Goal: Complete application form

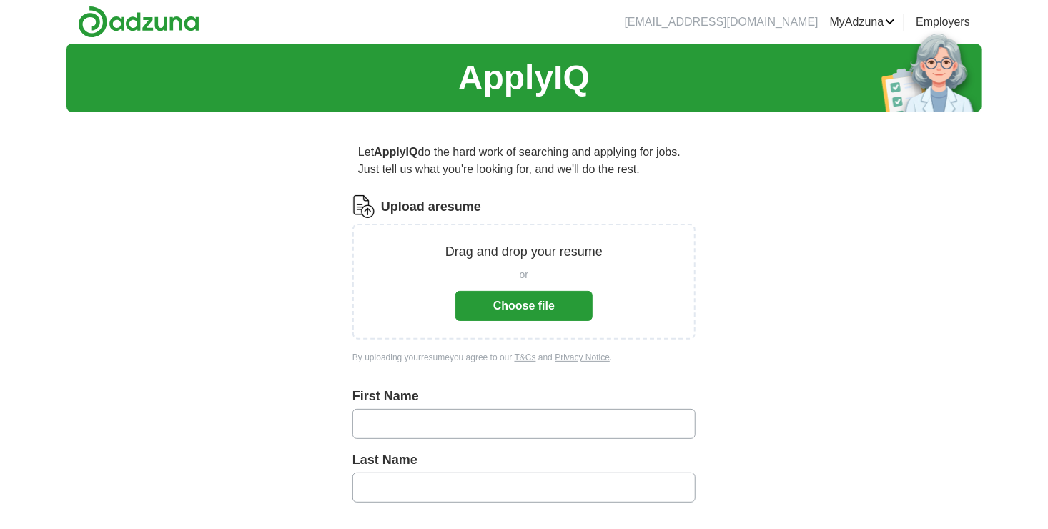
scroll to position [72, 0]
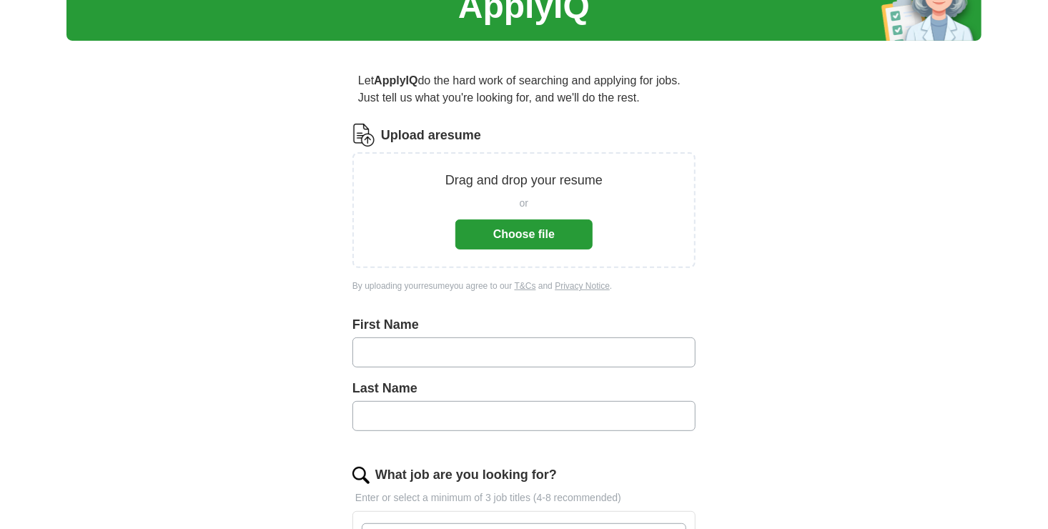
click at [481, 197] on div "or" at bounding box center [524, 203] width 137 height 15
click at [503, 230] on button "Choose file" at bounding box center [524, 235] width 137 height 30
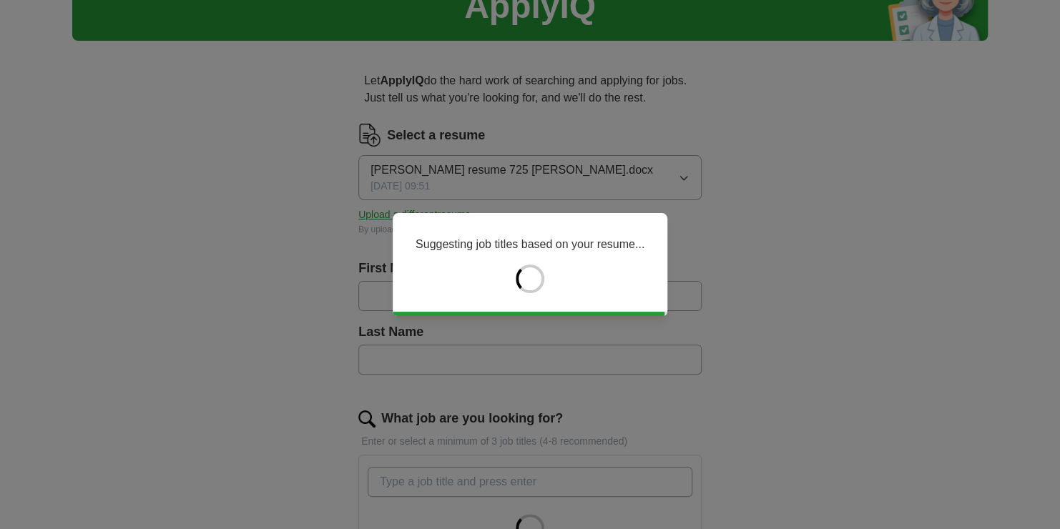
type input "*********"
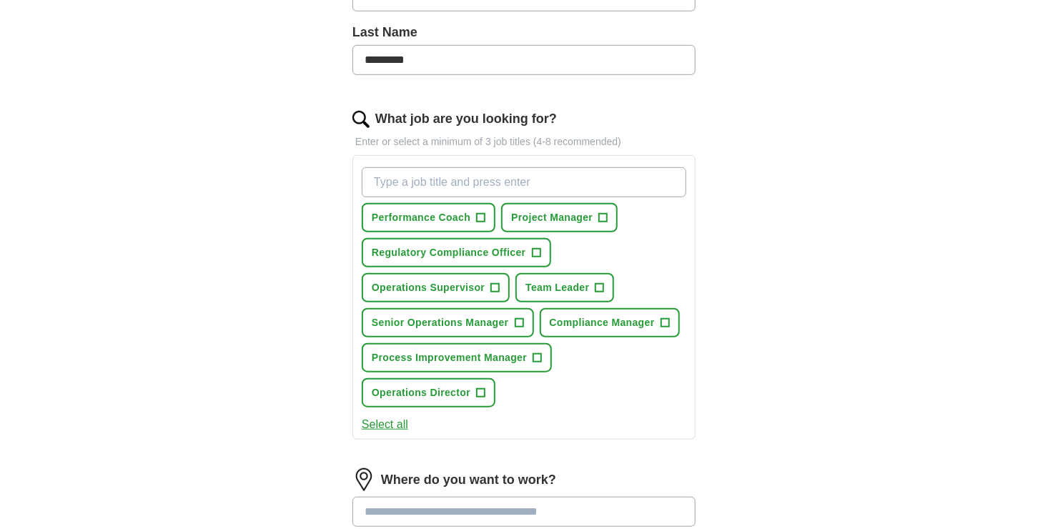
scroll to position [372, 0]
click at [630, 177] on input "What job are you looking for?" at bounding box center [524, 182] width 325 height 30
click at [493, 284] on span "+" at bounding box center [495, 287] width 9 height 11
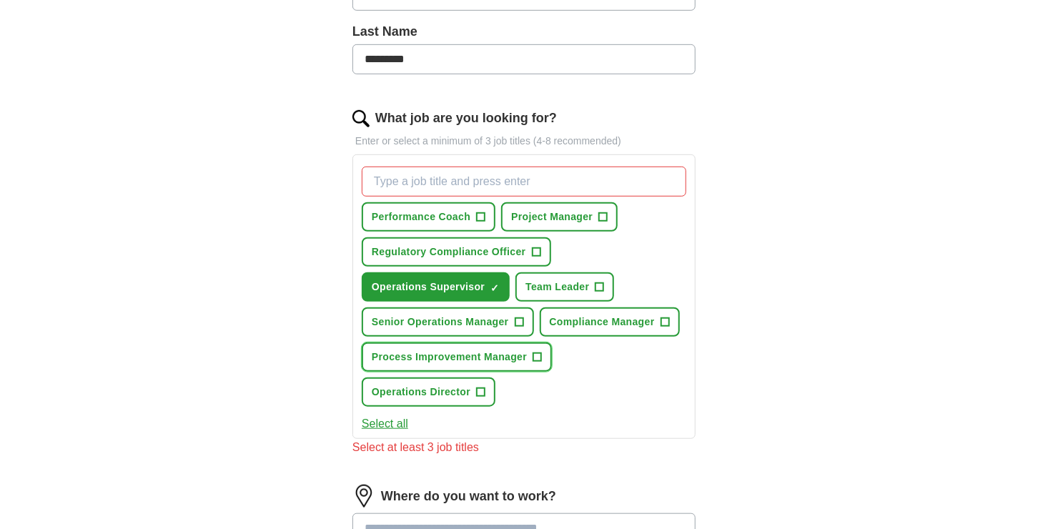
click at [538, 353] on span "+" at bounding box center [537, 357] width 9 height 11
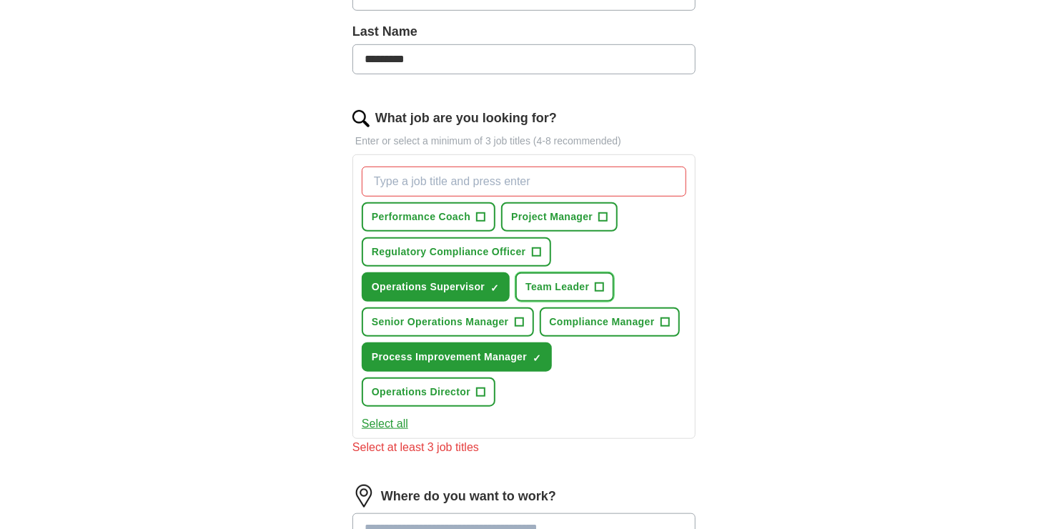
click at [601, 286] on span "+" at bounding box center [600, 287] width 9 height 11
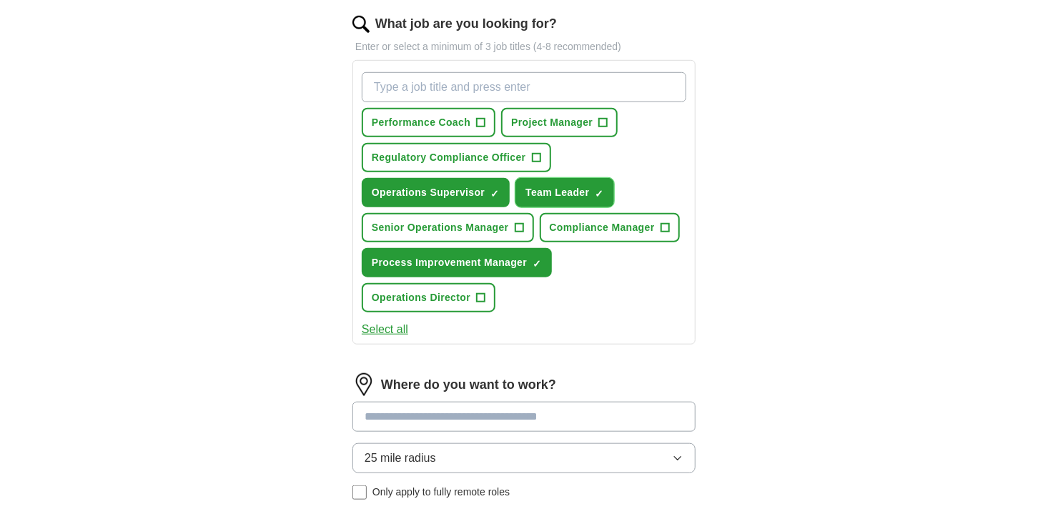
scroll to position [443, 0]
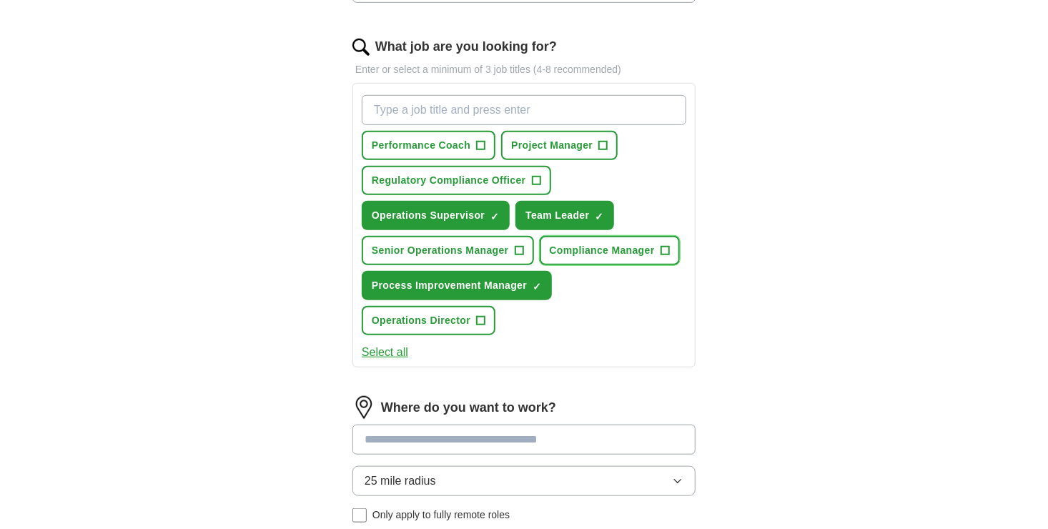
click at [664, 250] on span "+" at bounding box center [665, 250] width 9 height 11
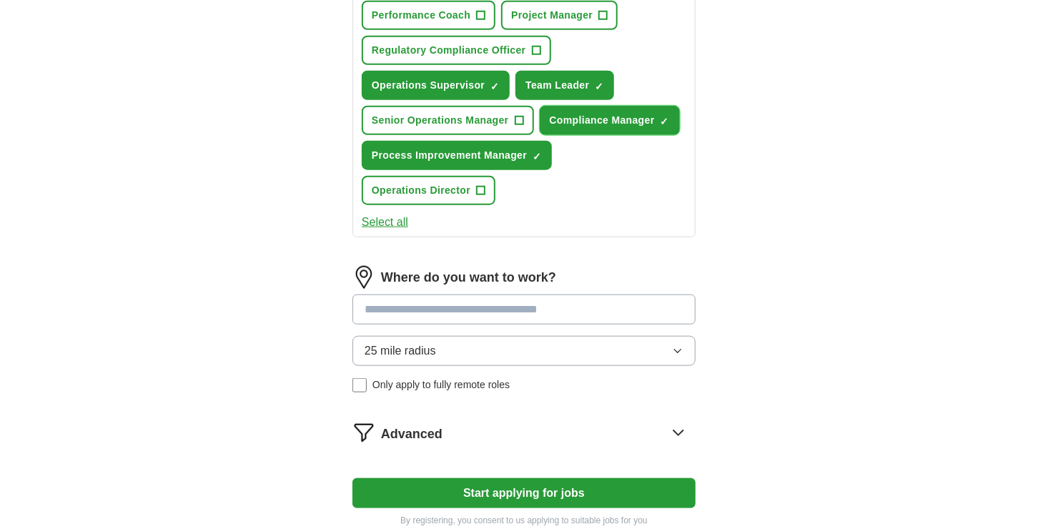
scroll to position [658, 0]
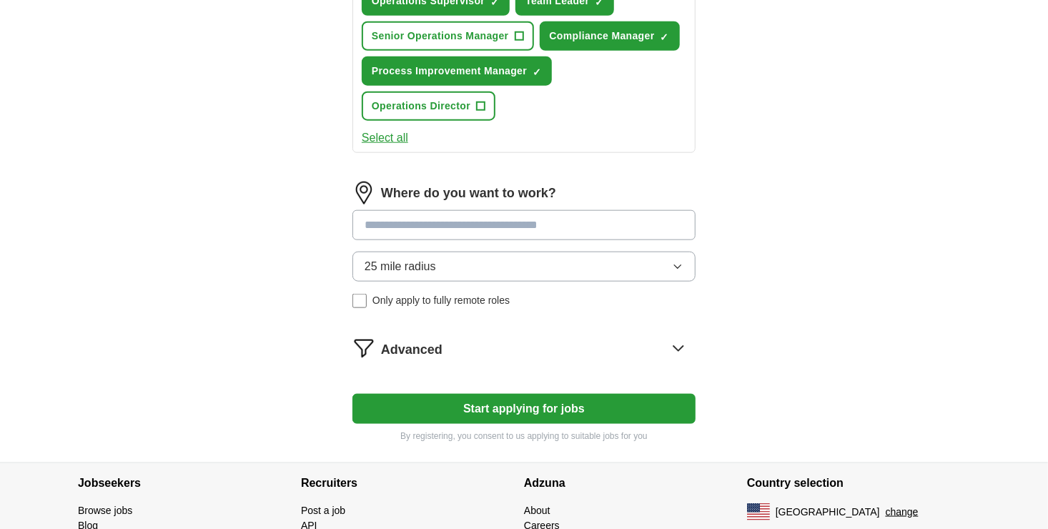
click at [503, 226] on input at bounding box center [524, 225] width 343 height 30
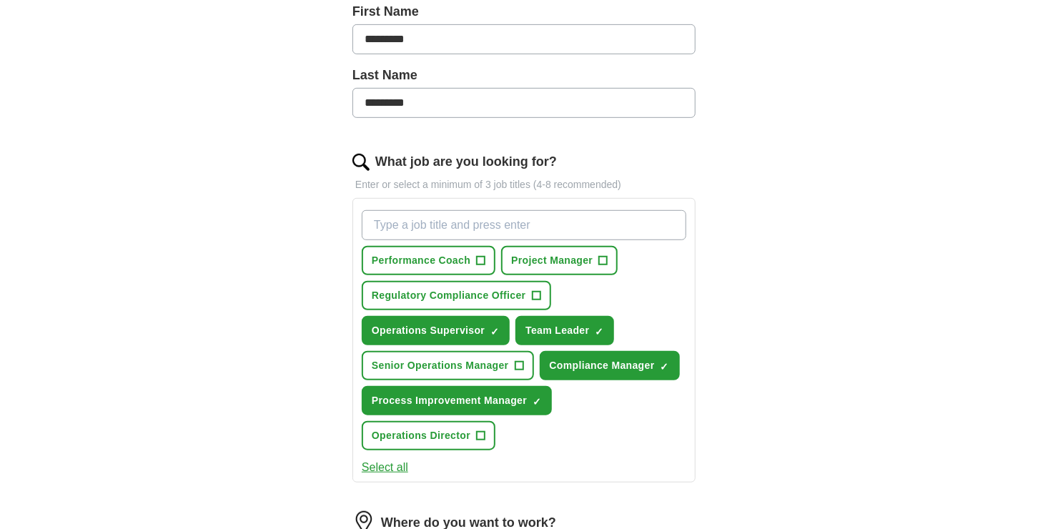
scroll to position [335, 0]
